Goal: Task Accomplishment & Management: Complete application form

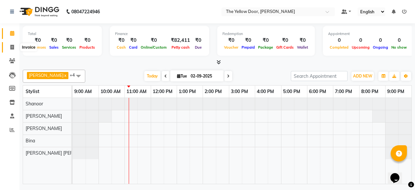
click at [6, 45] on span at bounding box center [11, 47] width 11 height 7
select select "service"
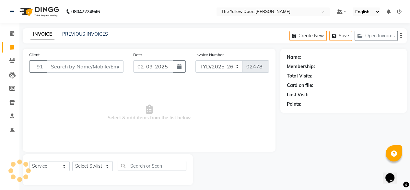
click at [59, 65] on input "Client" at bounding box center [85, 66] width 77 height 12
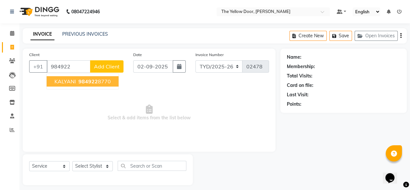
click at [78, 81] on span "984922" at bounding box center [87, 81] width 19 height 6
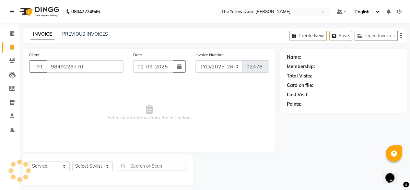
type input "9849228770"
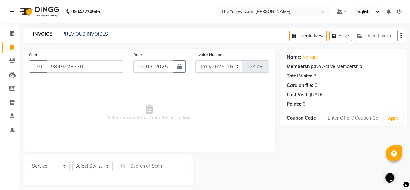
scroll to position [5, 0]
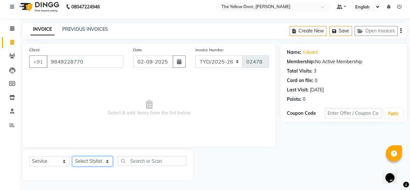
drag, startPoint x: 93, startPoint y: 162, endPoint x: 89, endPoint y: 145, distance: 17.5
click at [89, 145] on div "Client [PHONE_NUMBER] Date [DATE] Invoice Number TYD/2025-26 V/[PHONE_NUMBER] S…" at bounding box center [149, 112] width 262 height 136
select select "36569"
click at [72, 156] on select "Select Stylist [PERSON_NAME] [PERSON_NAME] [PERSON_NAME] Housekeeping Manager […" at bounding box center [92, 161] width 40 height 10
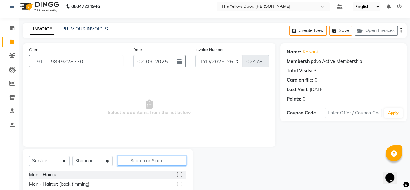
click at [130, 161] on input "text" at bounding box center [152, 160] width 69 height 10
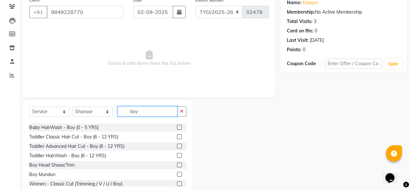
scroll to position [19, 0]
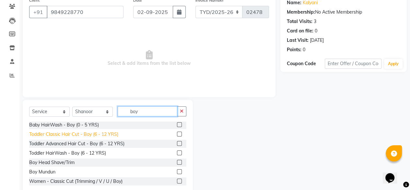
type input "boy"
click at [110, 136] on div "Toddler Classic Hair Cut - Boy (6 - 12 YRS)" at bounding box center [73, 134] width 89 height 7
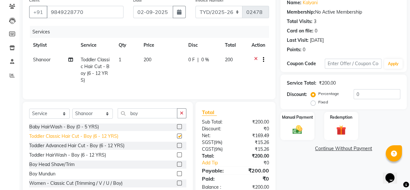
checkbox input "false"
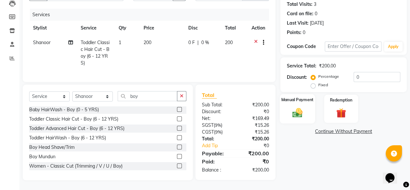
click at [298, 107] on img at bounding box center [297, 113] width 17 height 12
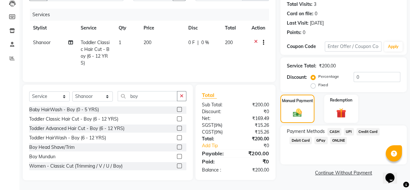
click at [346, 128] on span "UPI" at bounding box center [349, 131] width 10 height 7
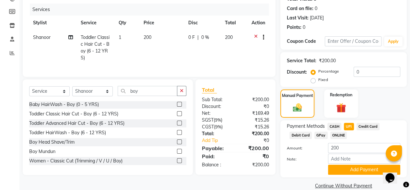
scroll to position [88, 0]
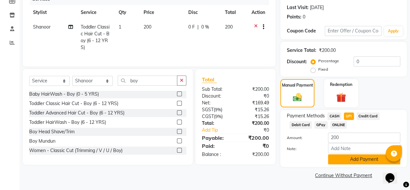
click at [339, 157] on button "Add Payment" at bounding box center [364, 159] width 72 height 10
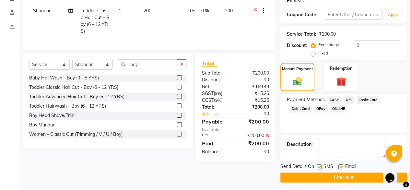
scroll to position [105, 0]
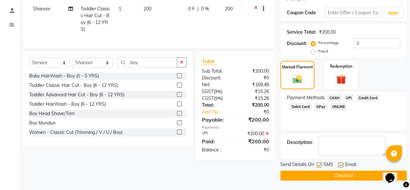
click at [348, 172] on button "Checkout" at bounding box center [343, 175] width 126 height 10
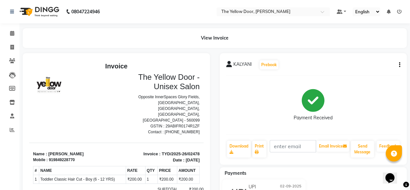
click at [348, 172] on div "Payments" at bounding box center [316, 173] width 192 height 7
